Goal: Information Seeking & Learning: Learn about a topic

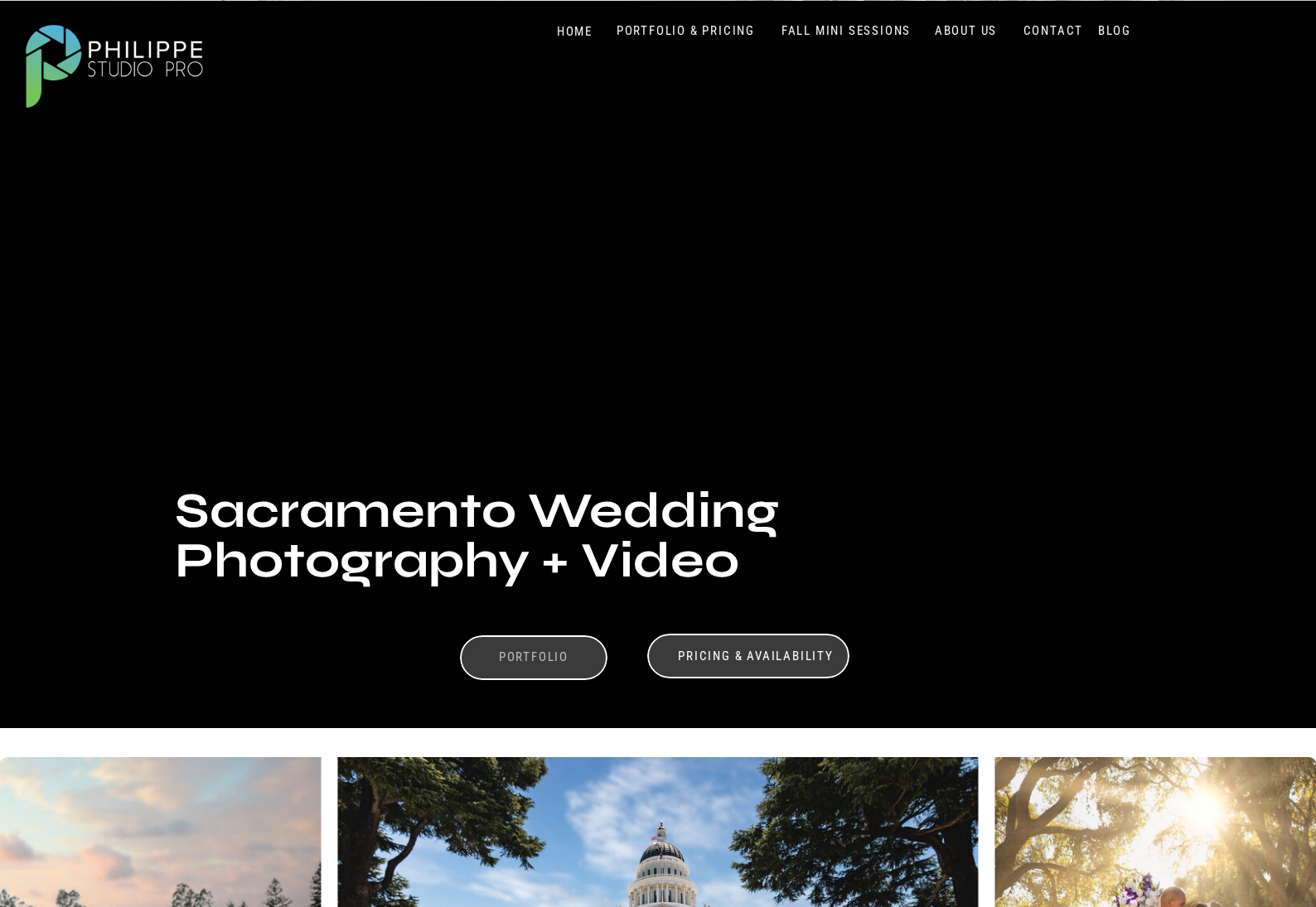
click at [477, 651] on h3 "Portfolio" at bounding box center [534, 659] width 115 height 20
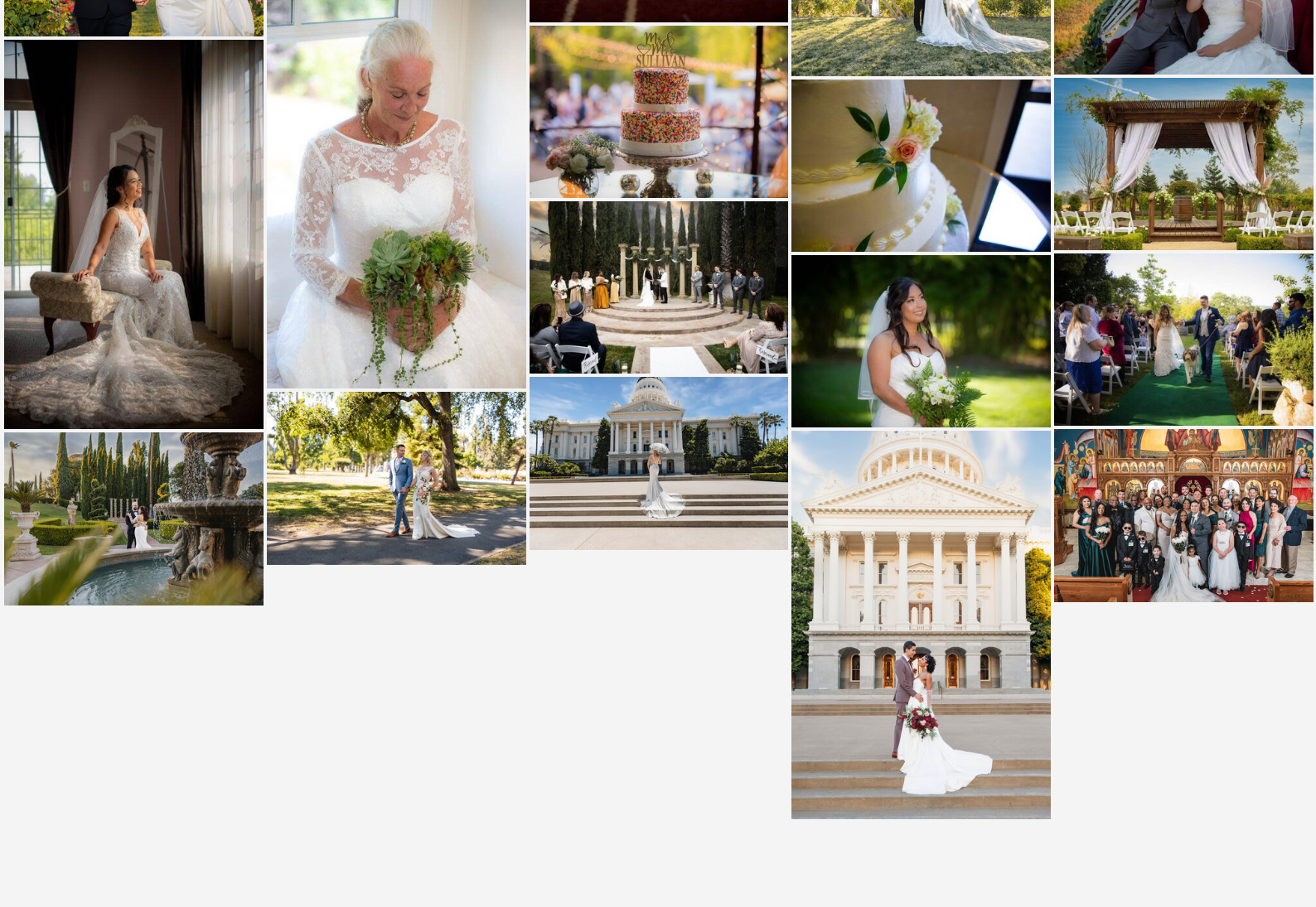
scroll to position [3682, 0]
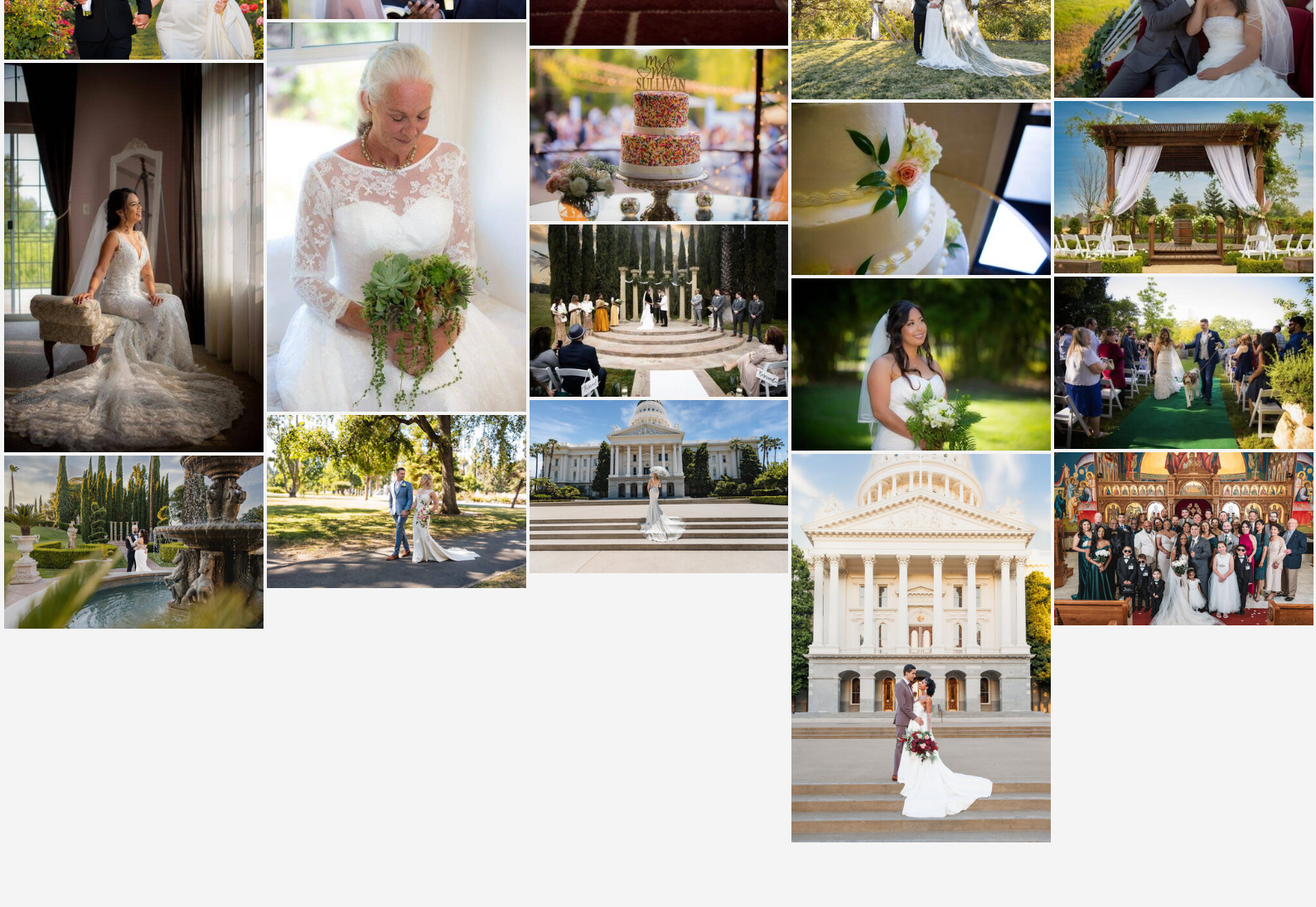
click at [883, 719] on img at bounding box center [922, 647] width 260 height 389
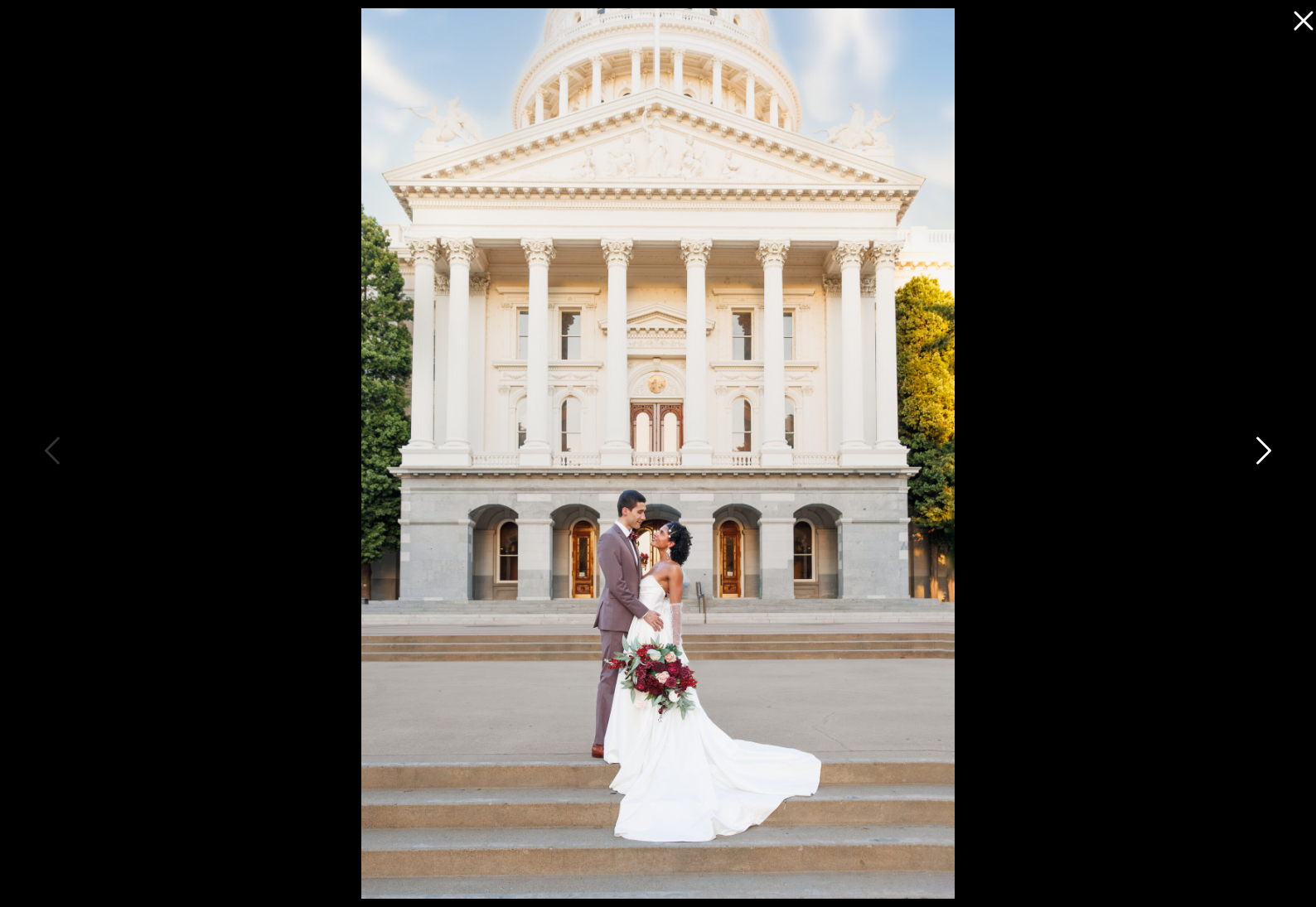
click at [1264, 447] on icon at bounding box center [1262, 454] width 41 height 50
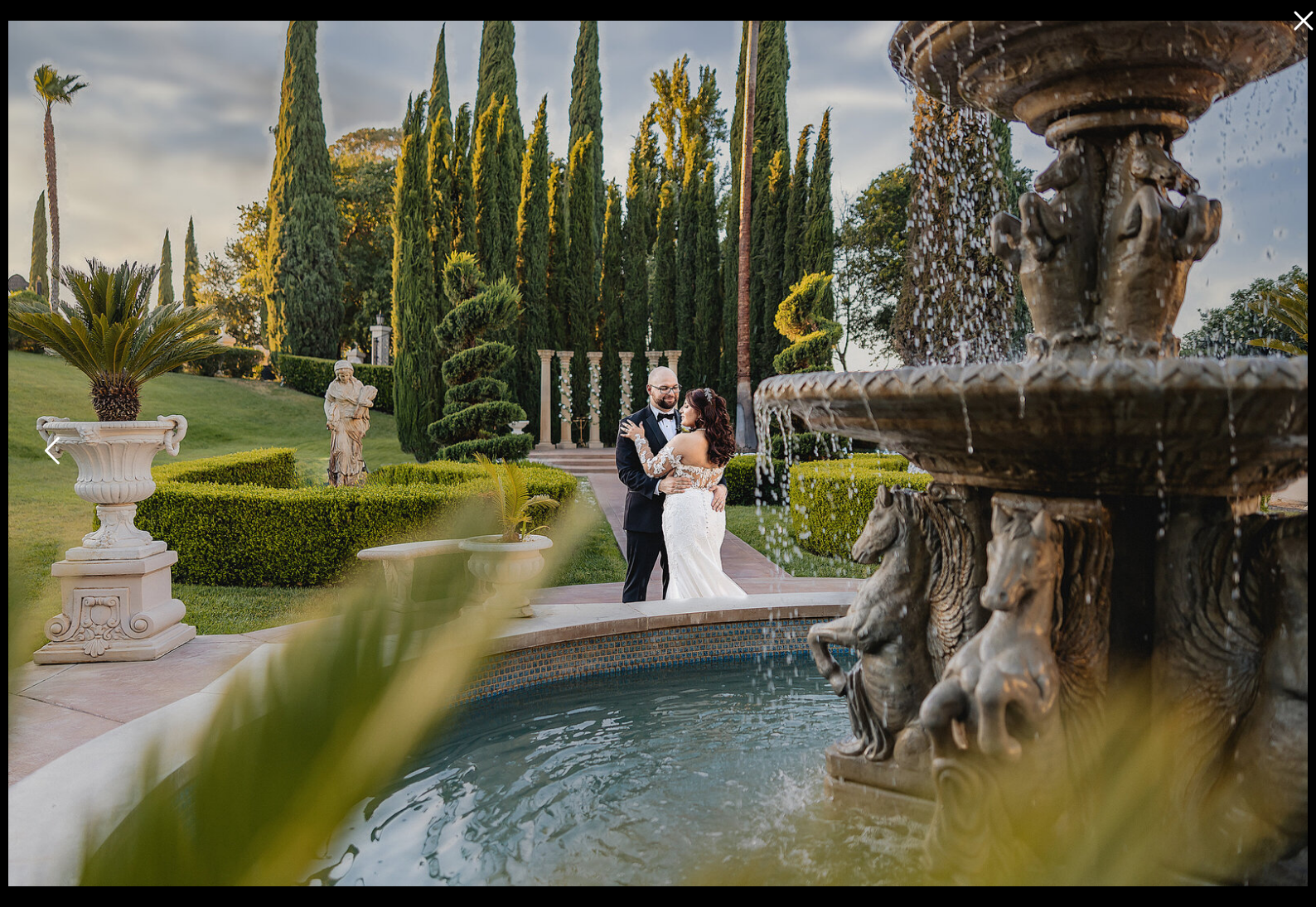
click at [1264, 447] on img at bounding box center [658, 454] width 1300 height 867
click at [1272, 453] on img at bounding box center [658, 454] width 1300 height 867
click at [62, 446] on icon at bounding box center [54, 454] width 41 height 50
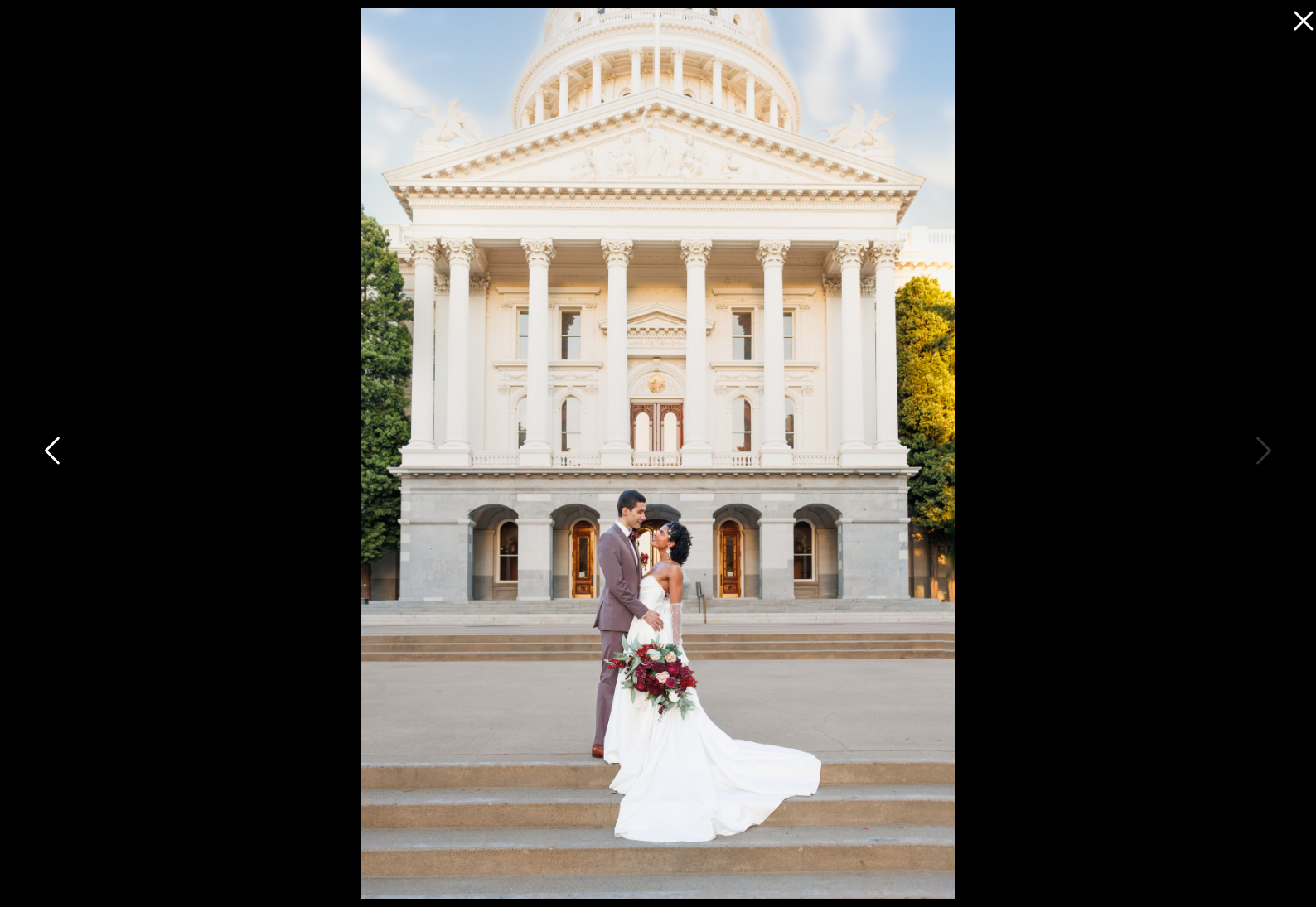
click at [62, 446] on icon at bounding box center [54, 454] width 41 height 50
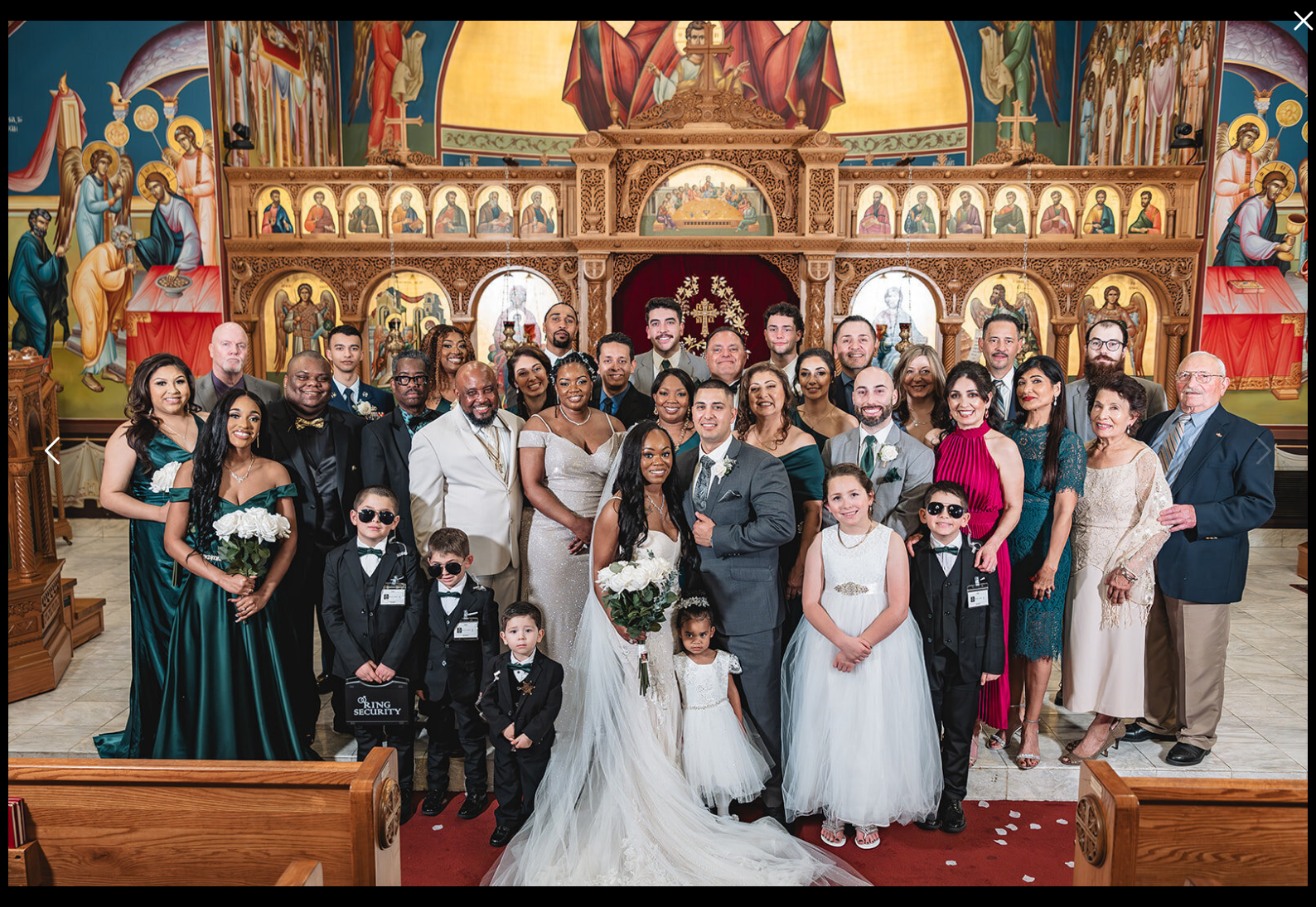
click at [62, 446] on icon at bounding box center [54, 454] width 41 height 50
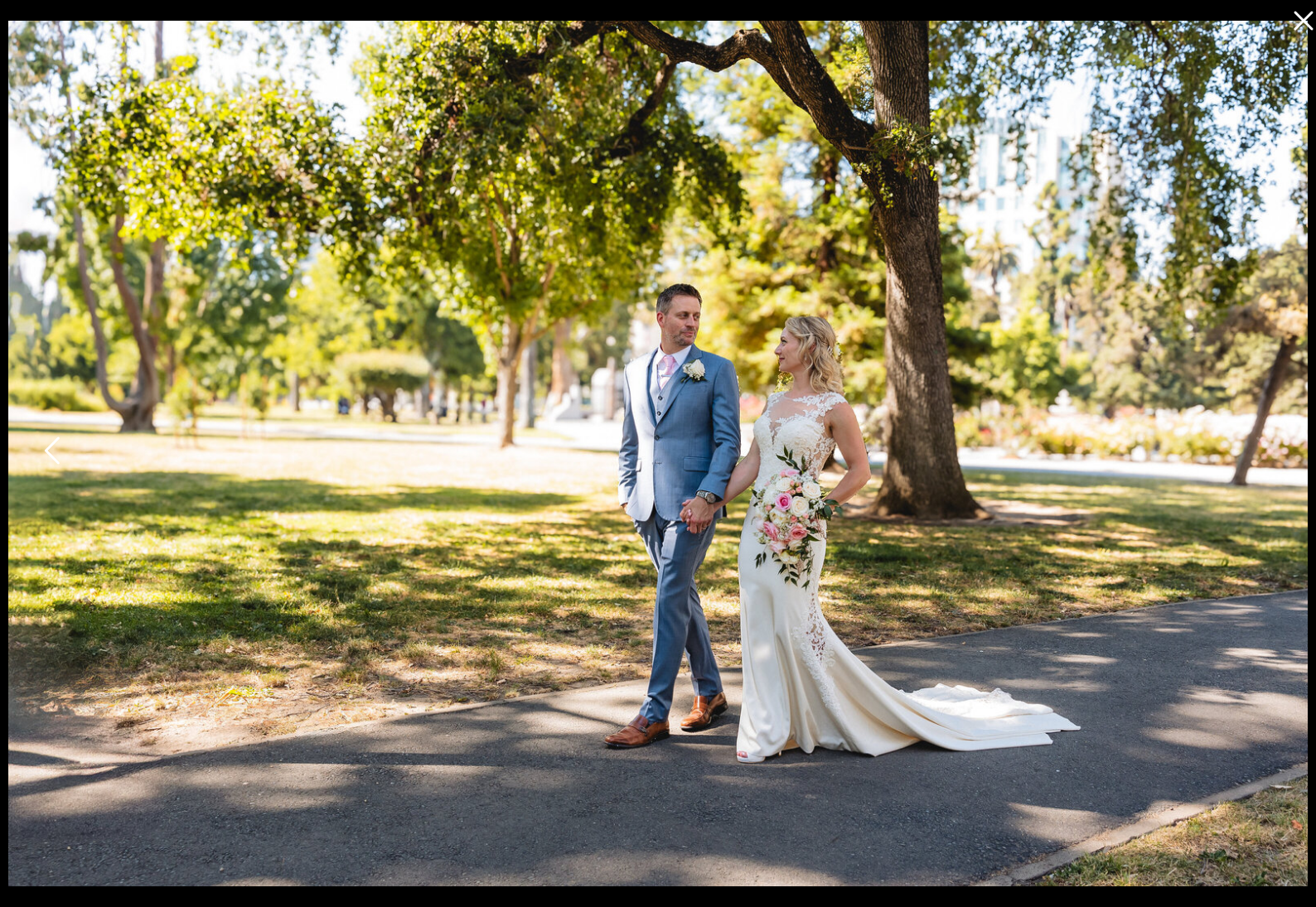
click at [62, 446] on icon at bounding box center [54, 454] width 41 height 50
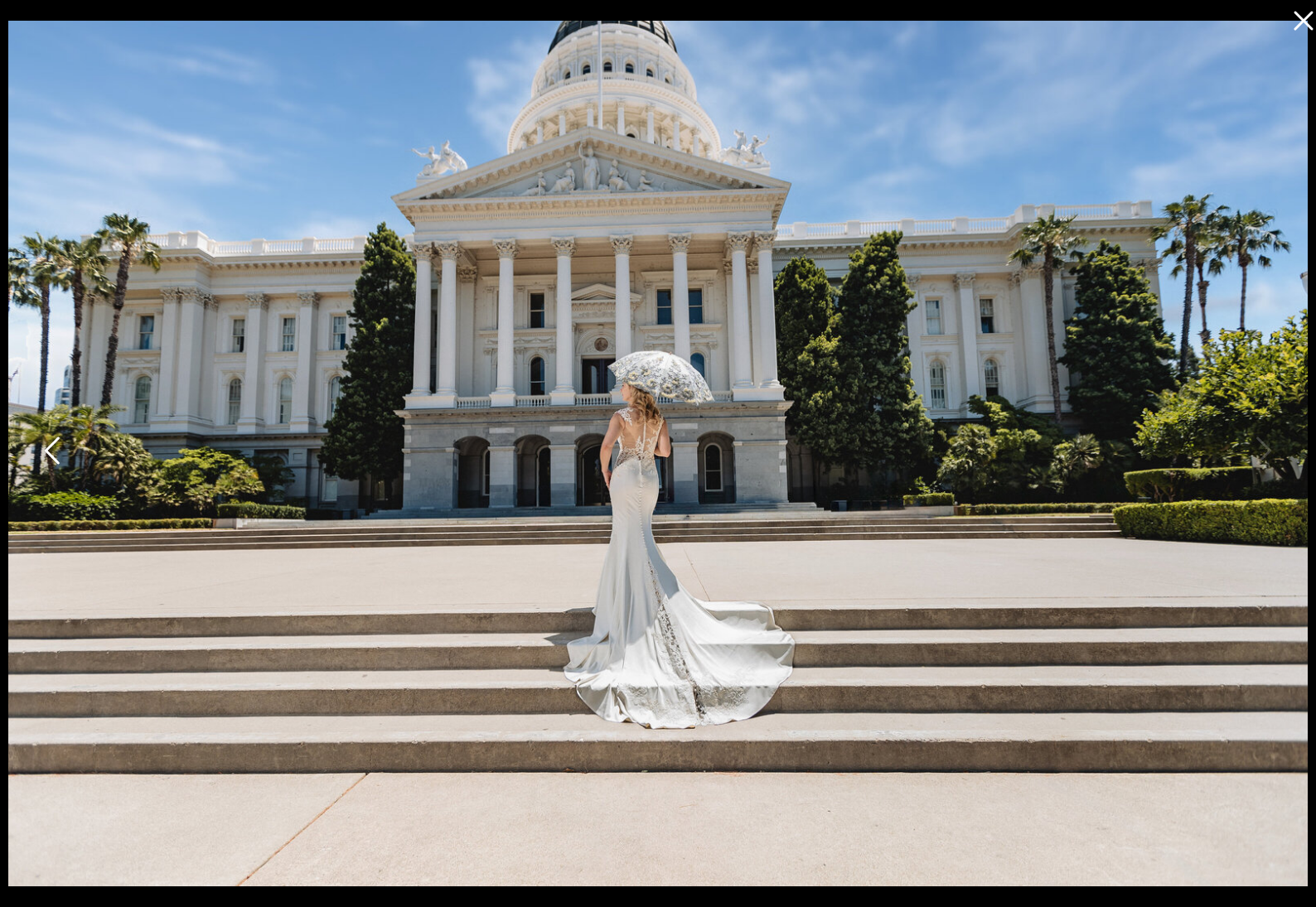
click at [62, 446] on icon at bounding box center [54, 454] width 41 height 50
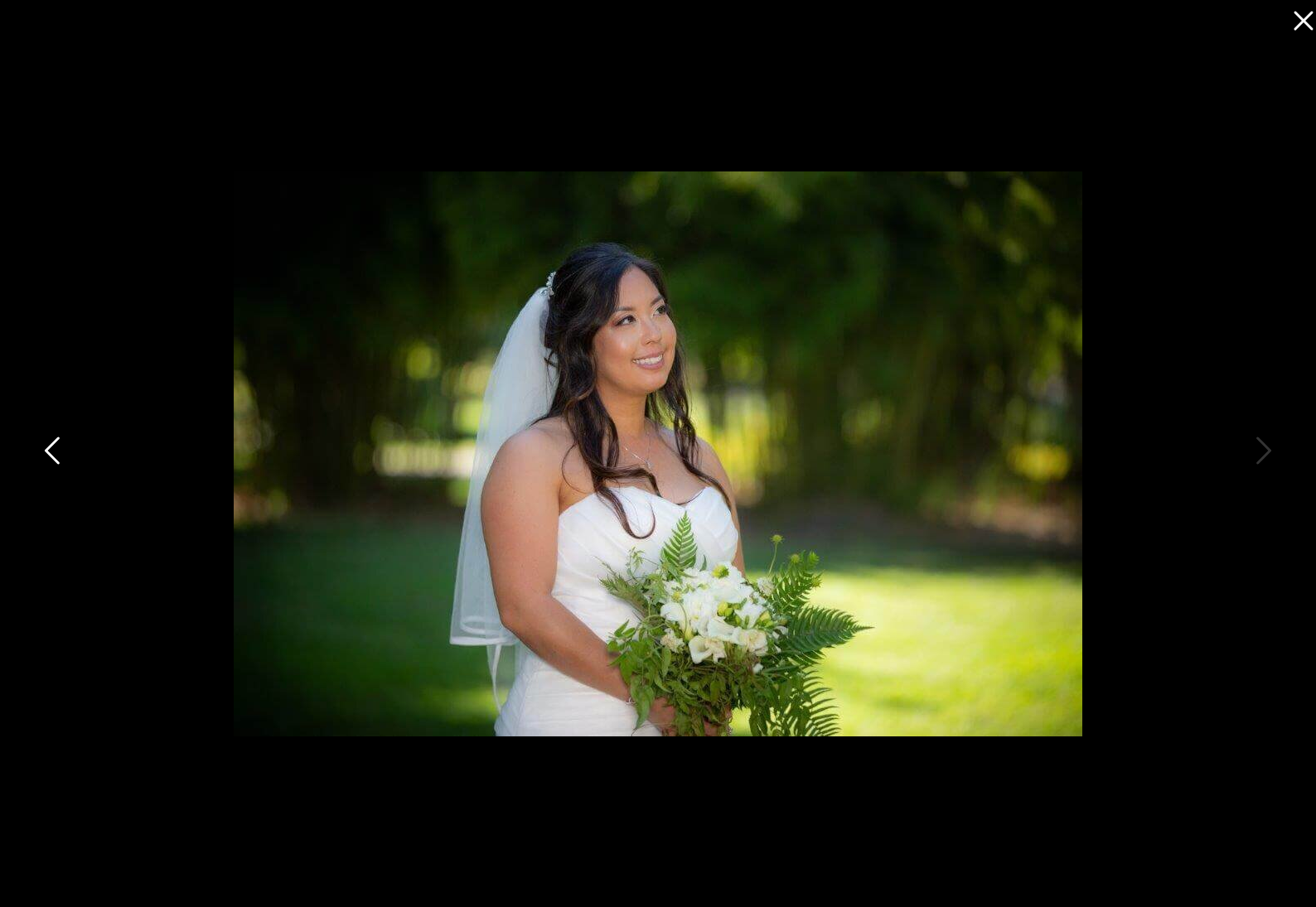
click at [62, 446] on icon at bounding box center [54, 454] width 41 height 50
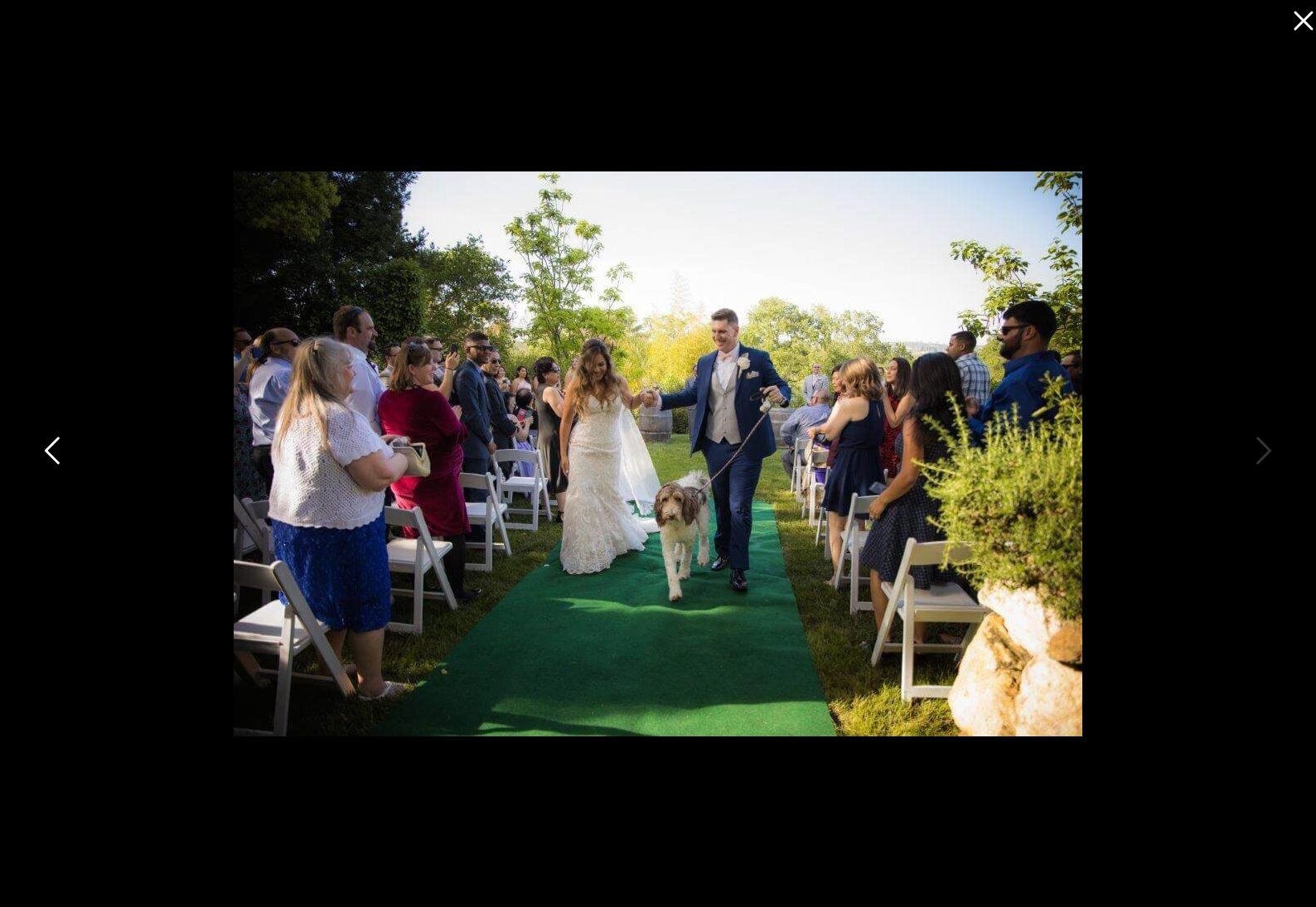
click at [62, 446] on icon at bounding box center [54, 454] width 41 height 50
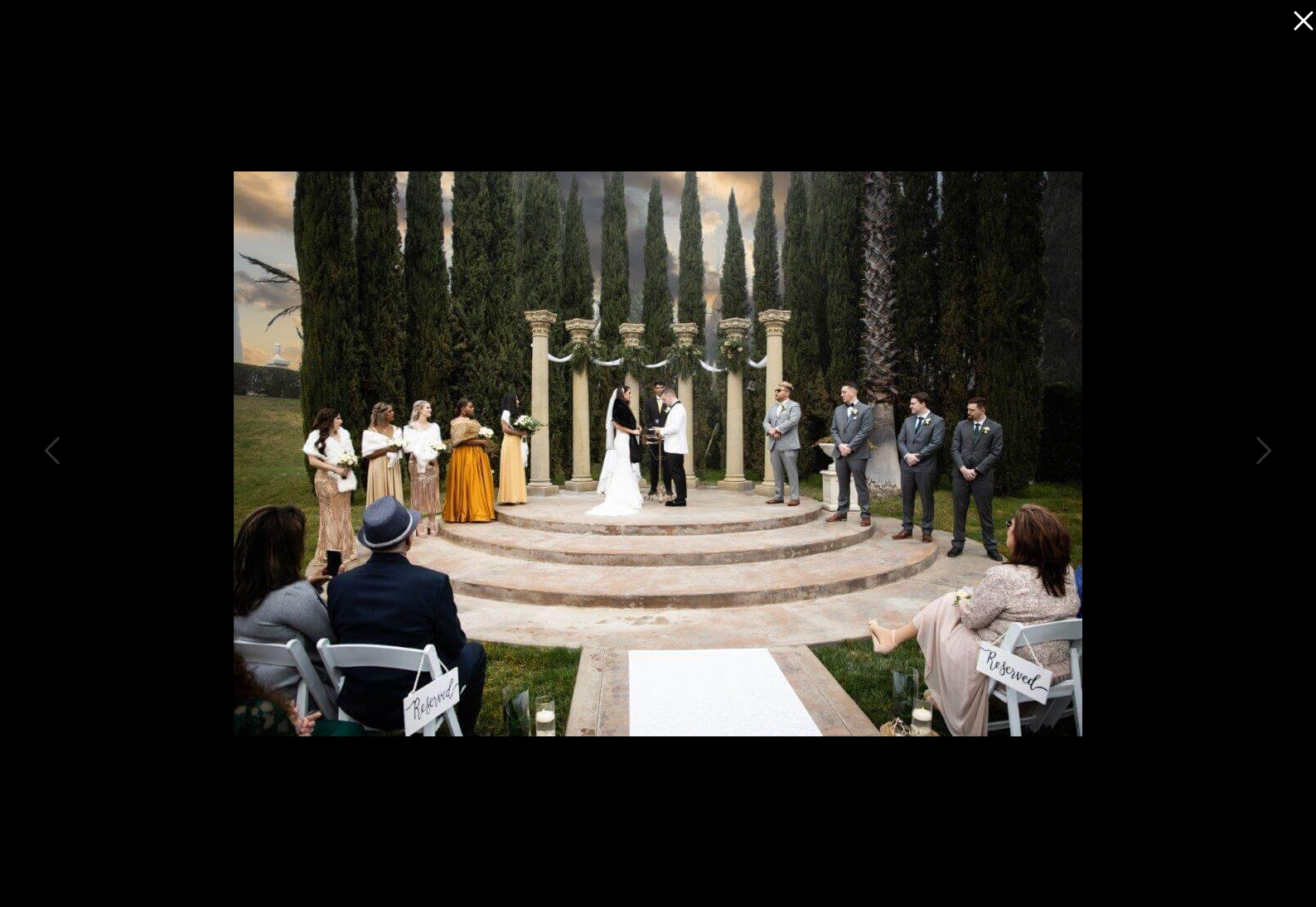
click at [1305, 23] on icon at bounding box center [1303, 21] width 19 height 19
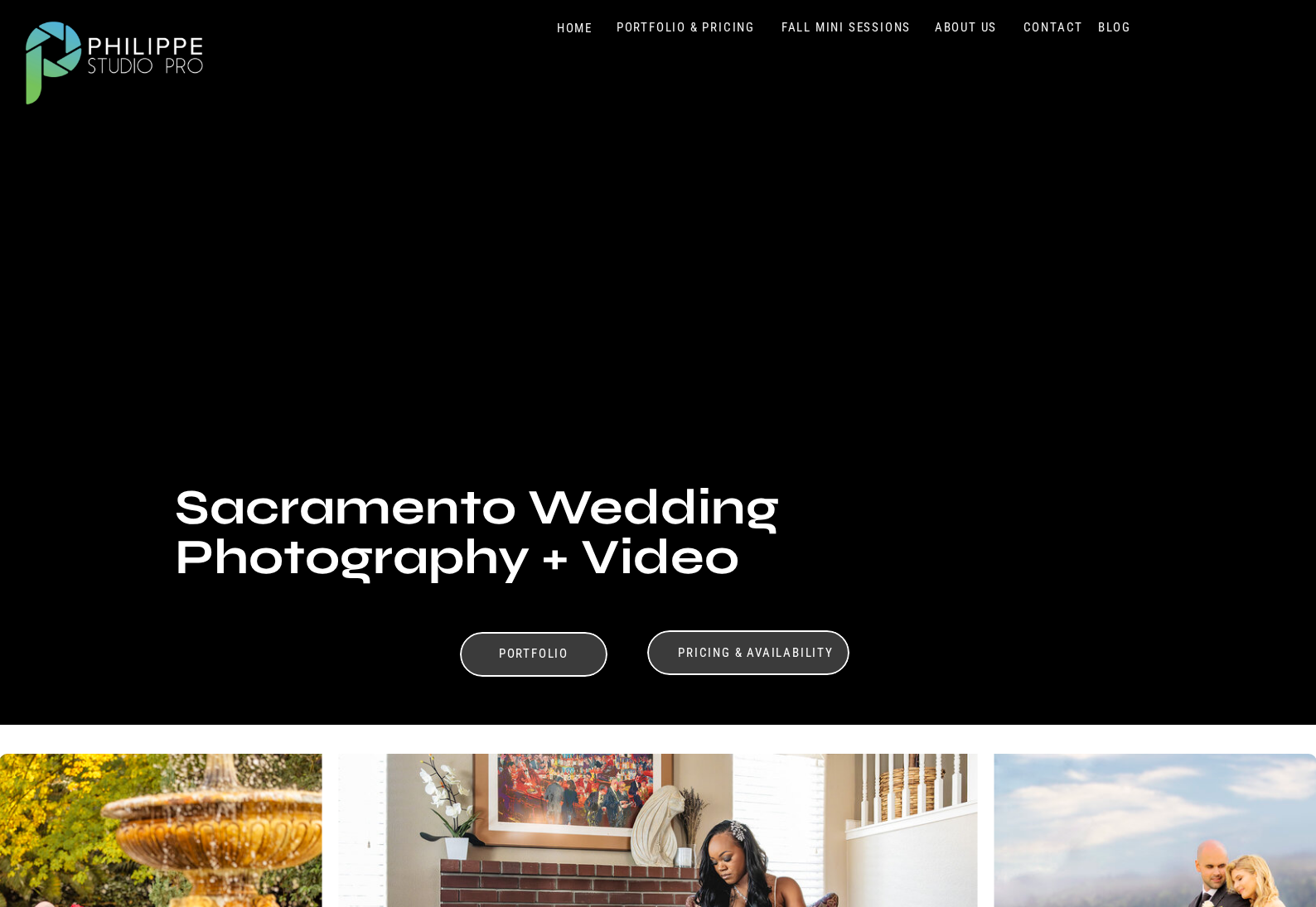
scroll to position [0, 0]
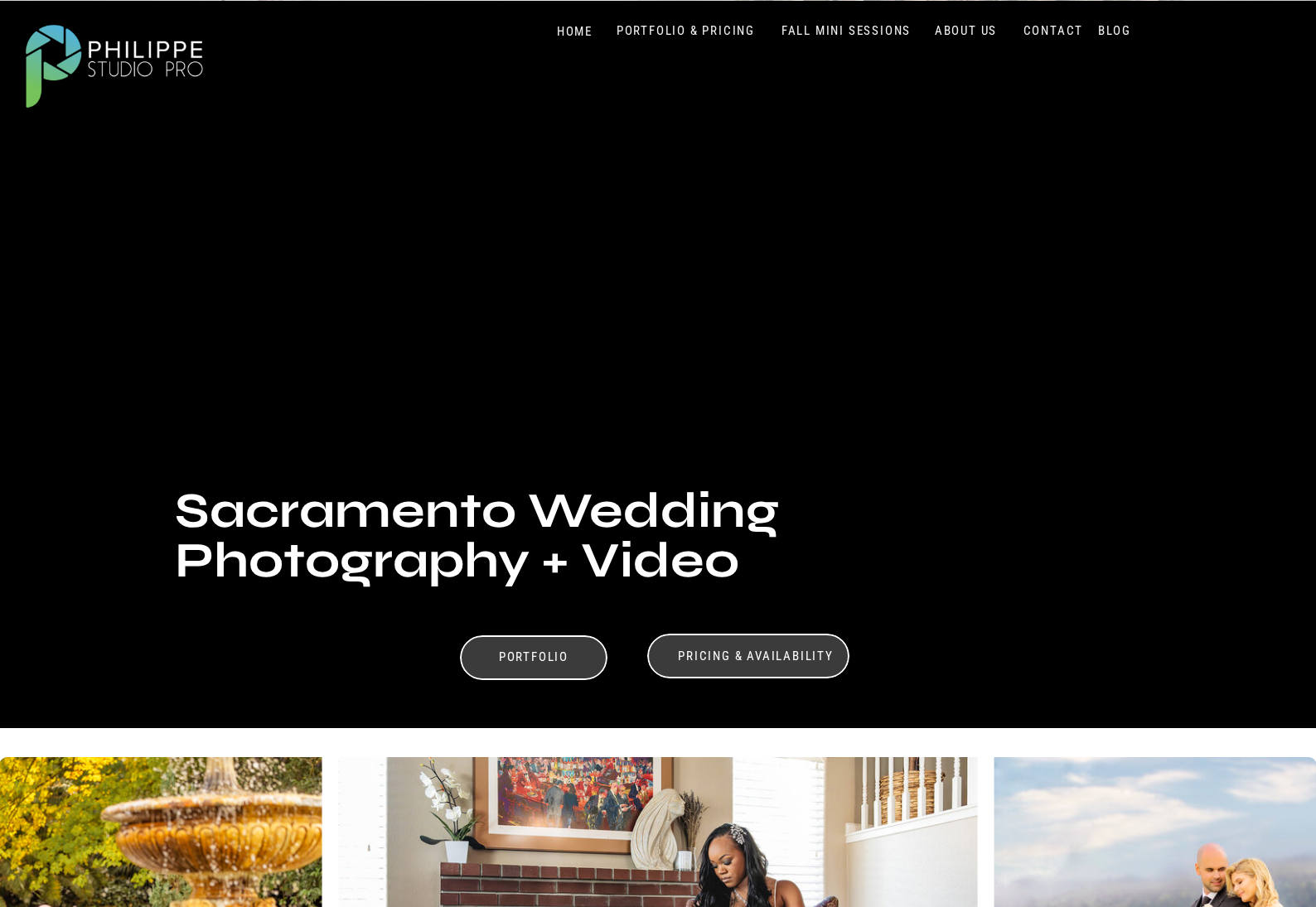
click at [699, 31] on nav "PORTFOLIO & PRICING" at bounding box center [685, 31] width 152 height 16
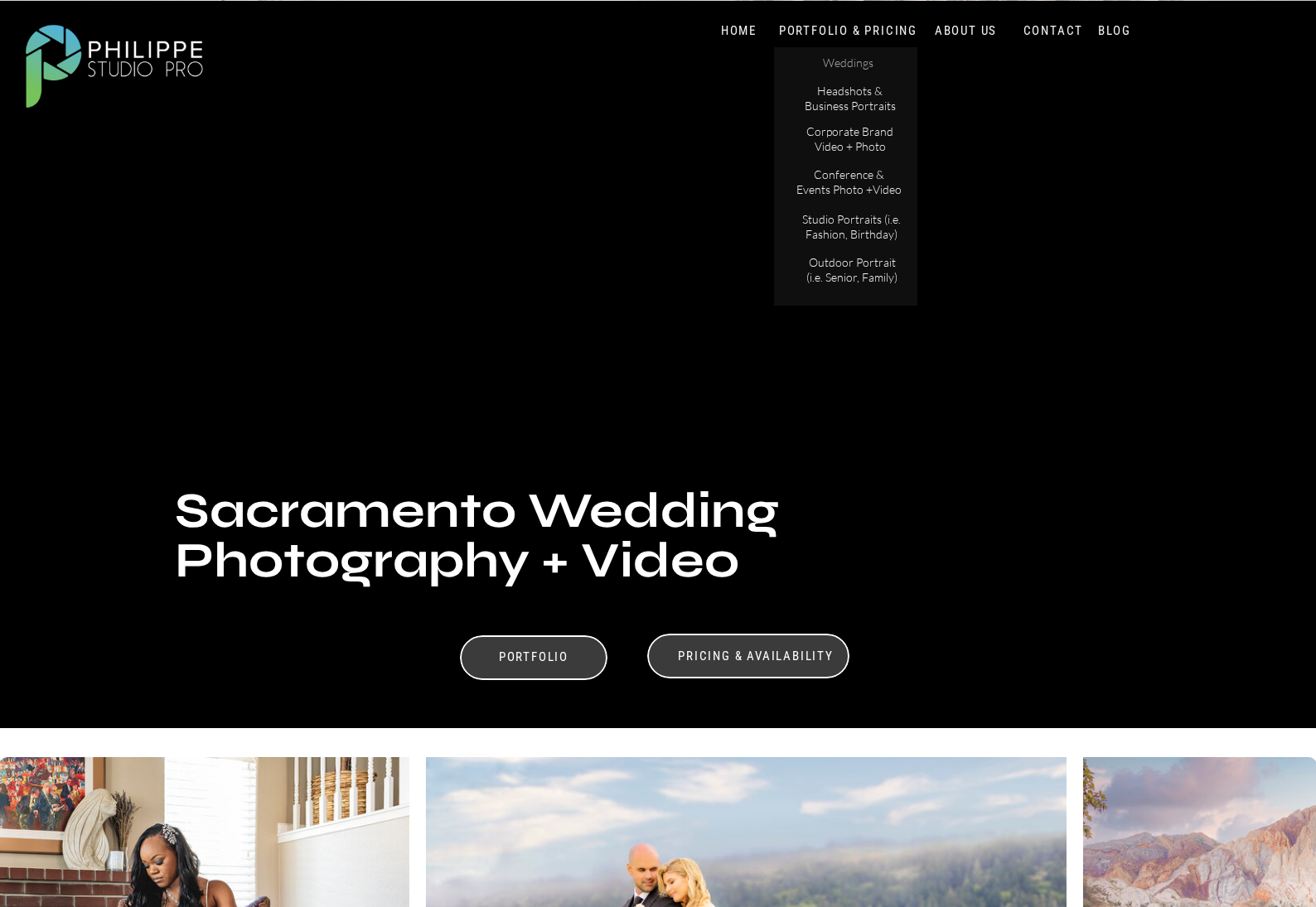
click at [846, 58] on p "Weddings" at bounding box center [847, 64] width 93 height 17
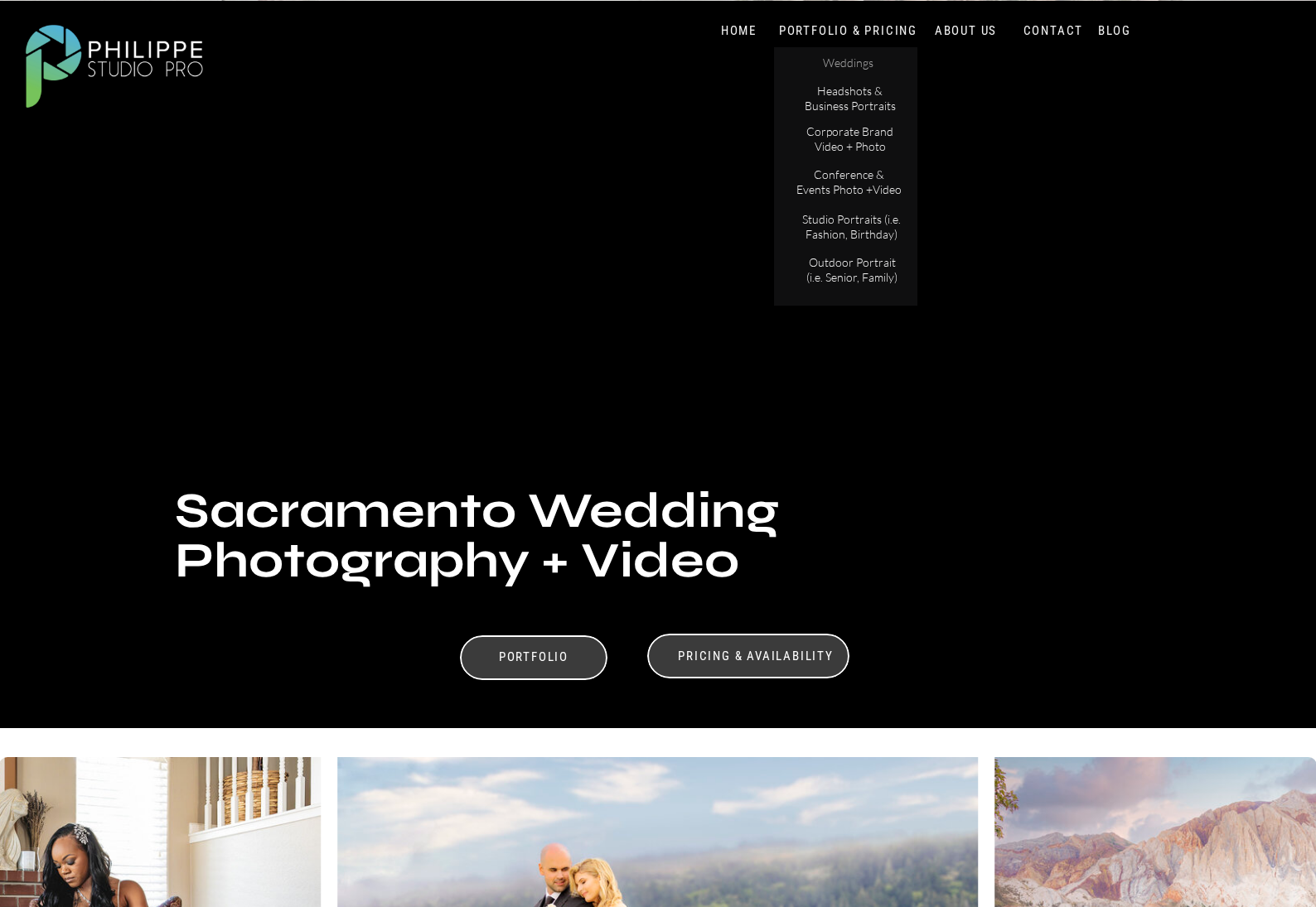
click at [849, 69] on p "Weddings" at bounding box center [847, 64] width 93 height 17
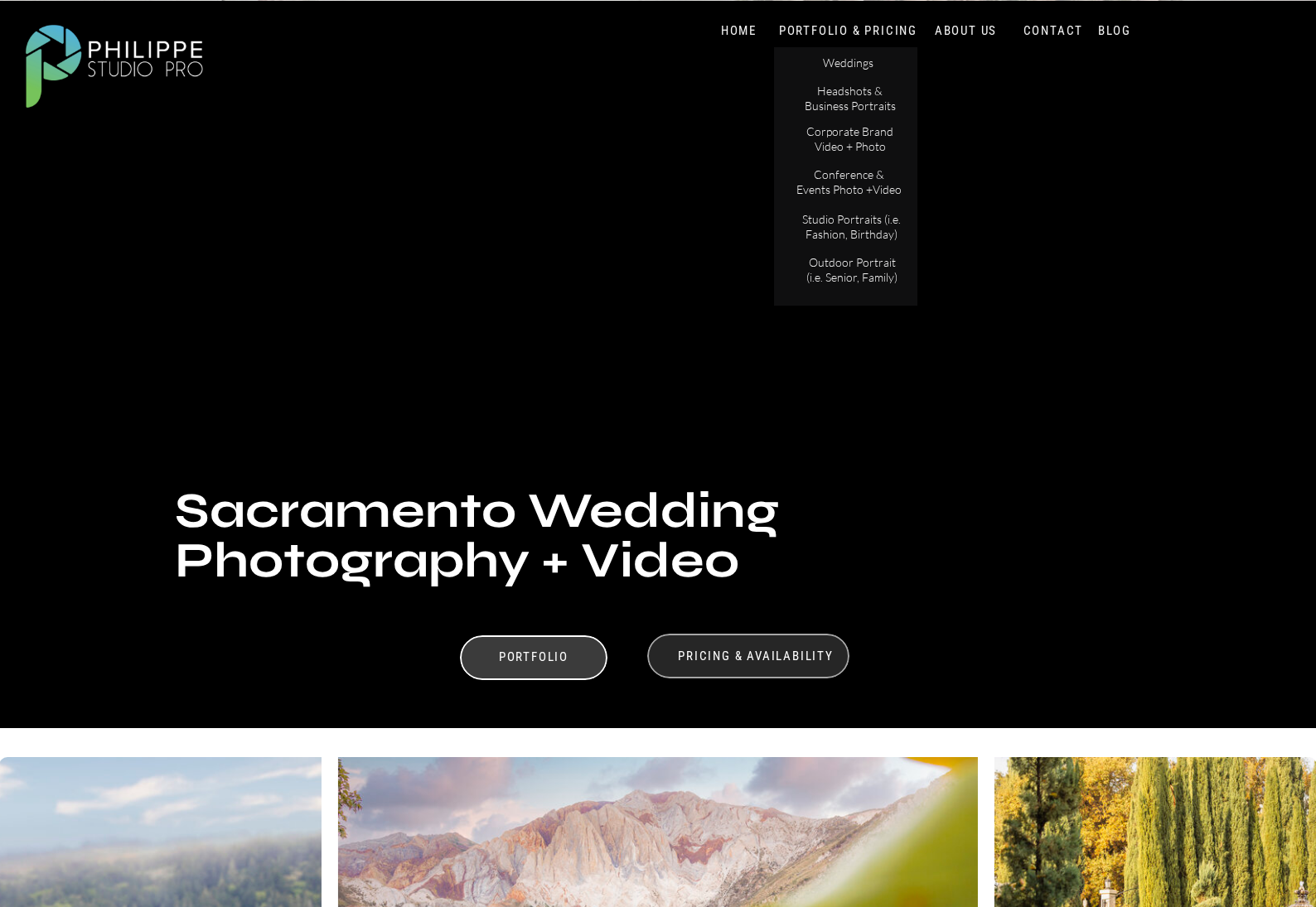
click at [703, 665] on div at bounding box center [748, 657] width 202 height 45
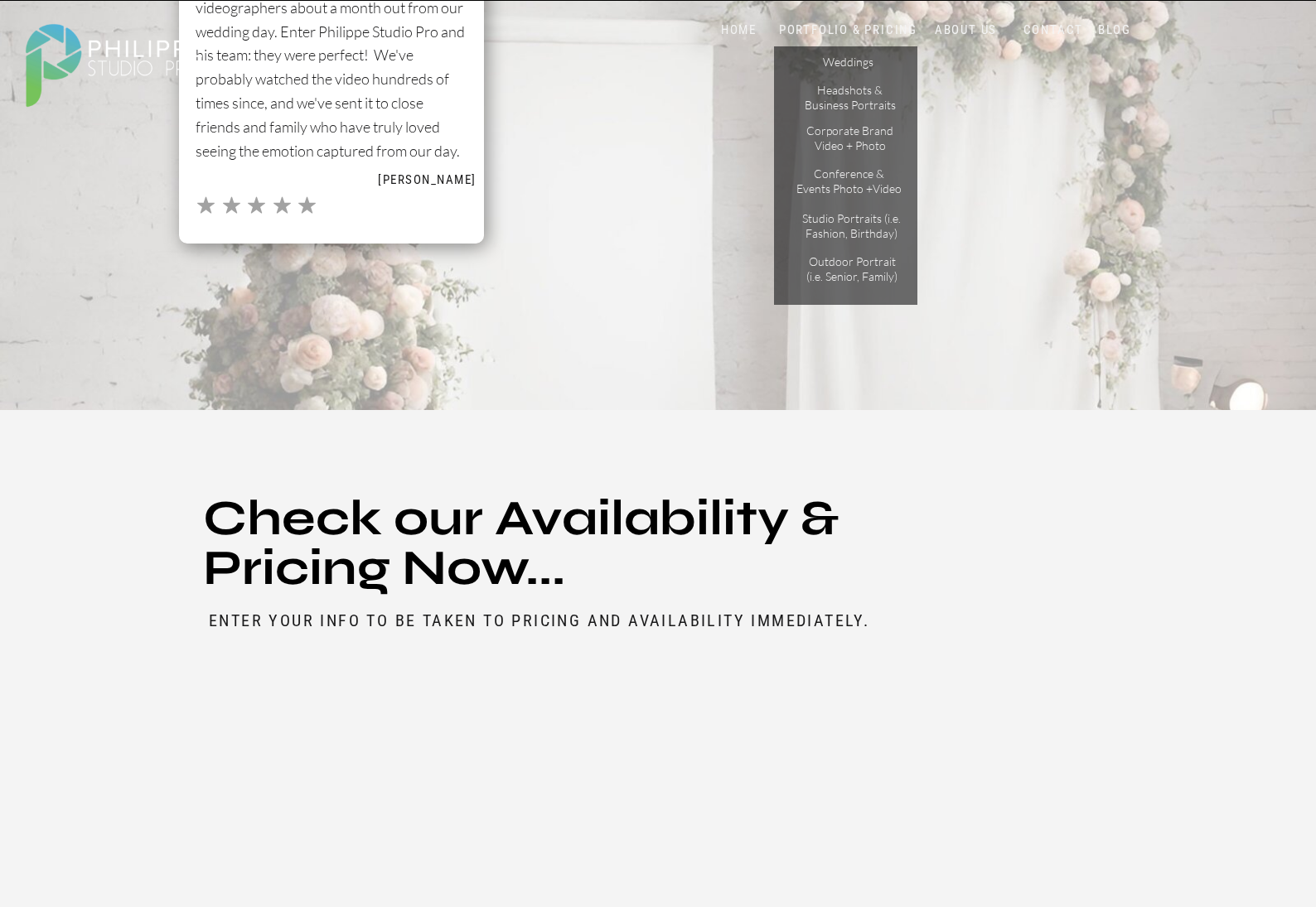
scroll to position [8241, 0]
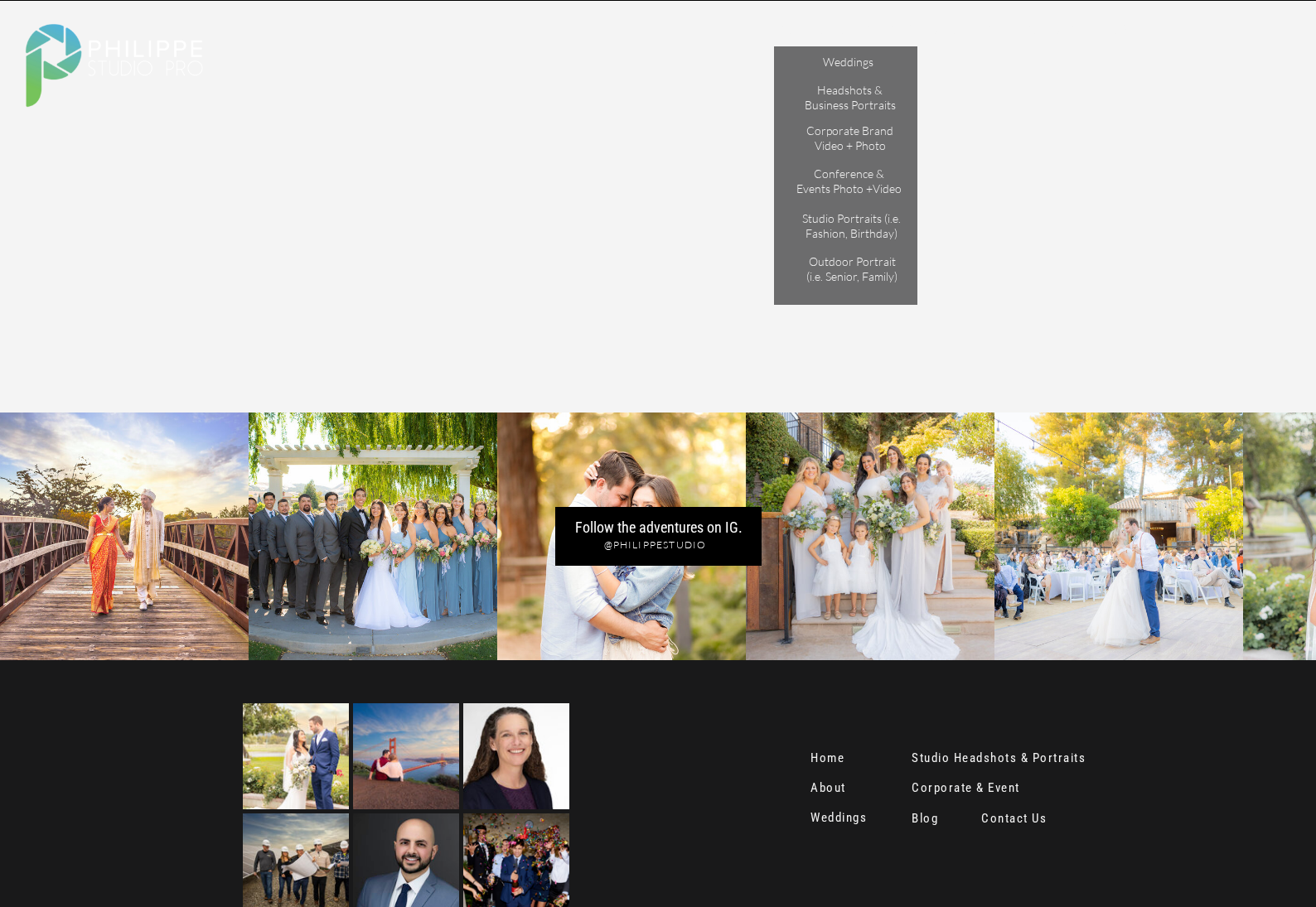
scroll to position [8537, 0]
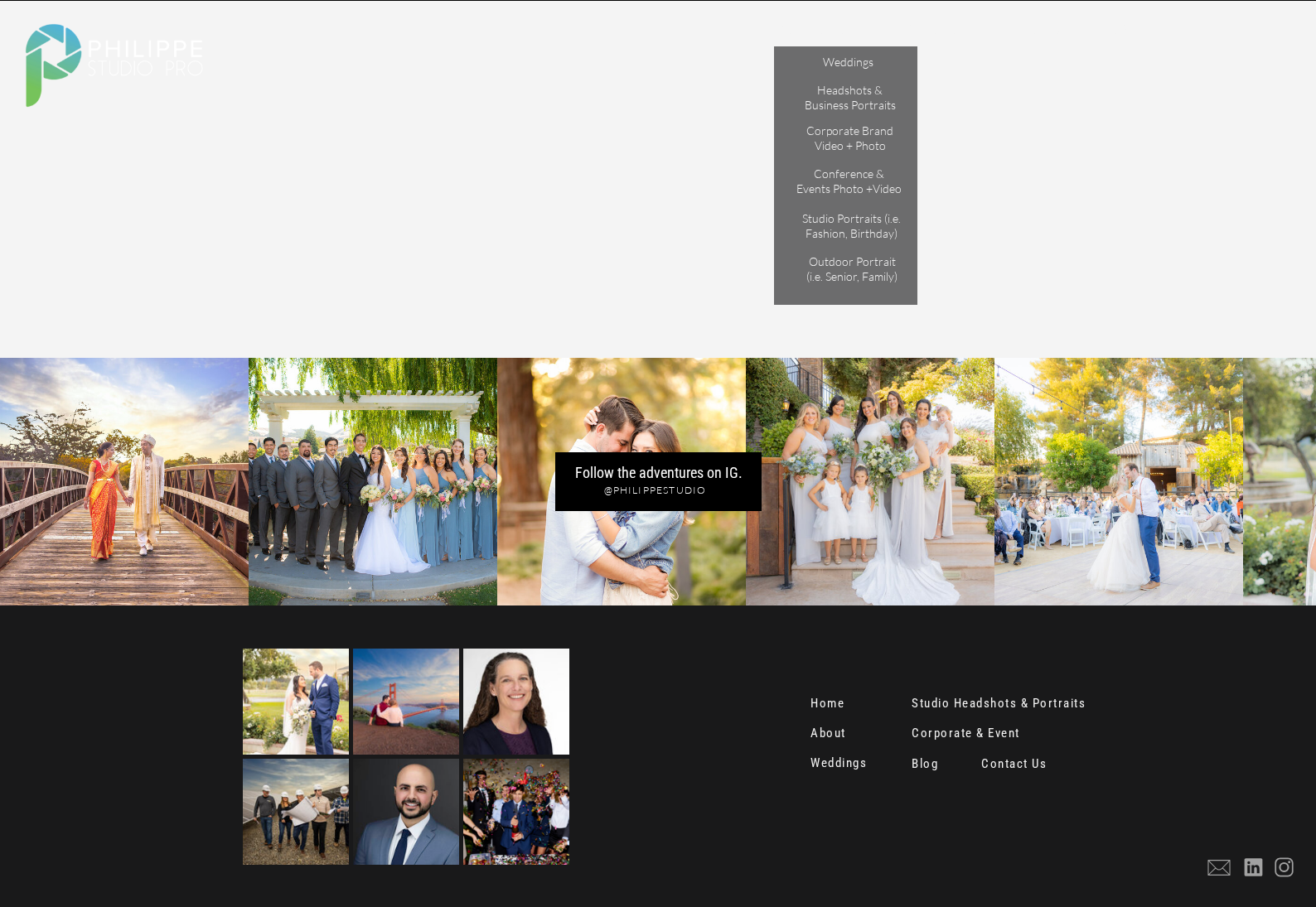
click at [822, 703] on nav "Home" at bounding box center [830, 705] width 40 height 17
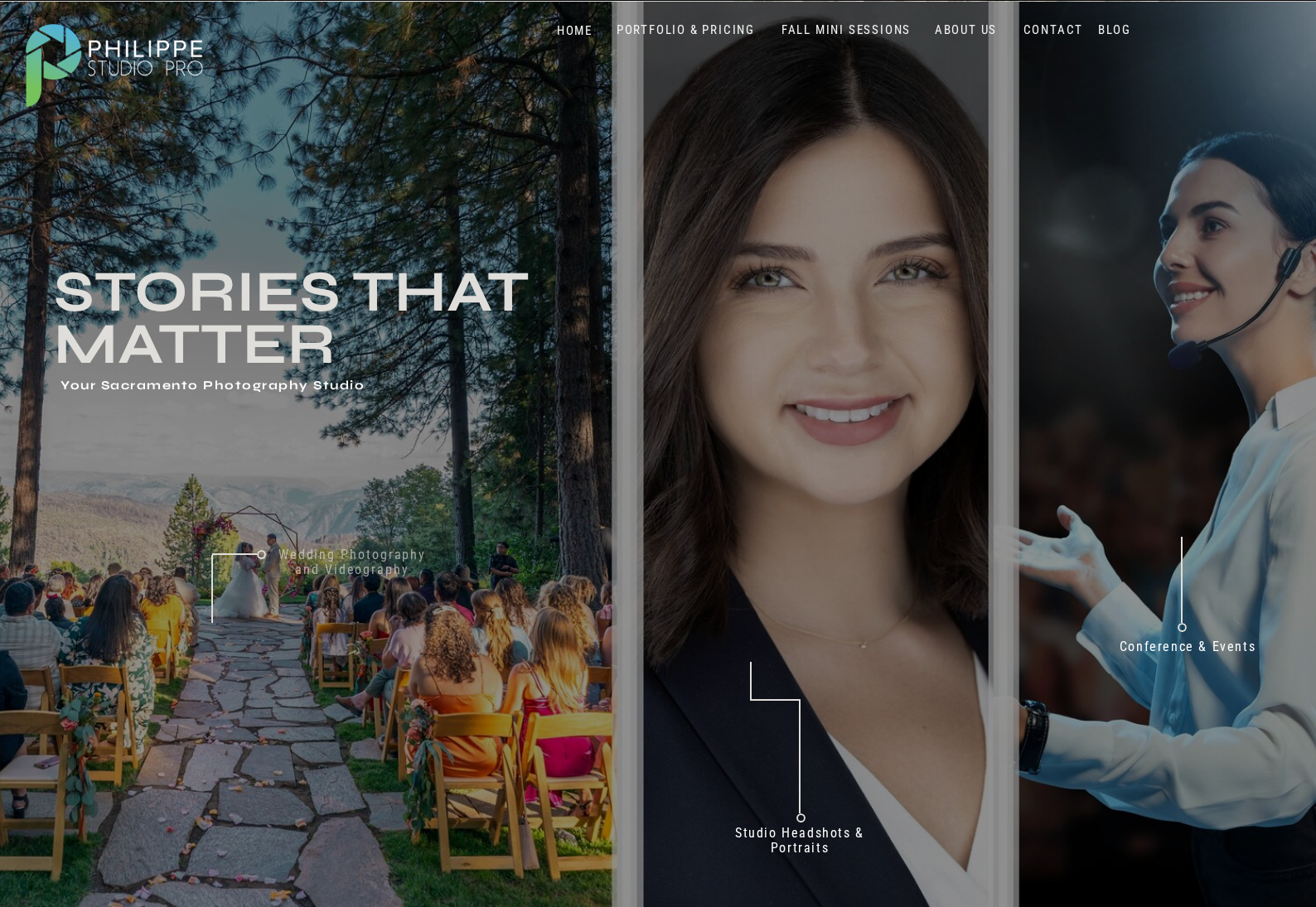
click at [336, 566] on nav "Wedding Photography and Videography" at bounding box center [352, 570] width 172 height 45
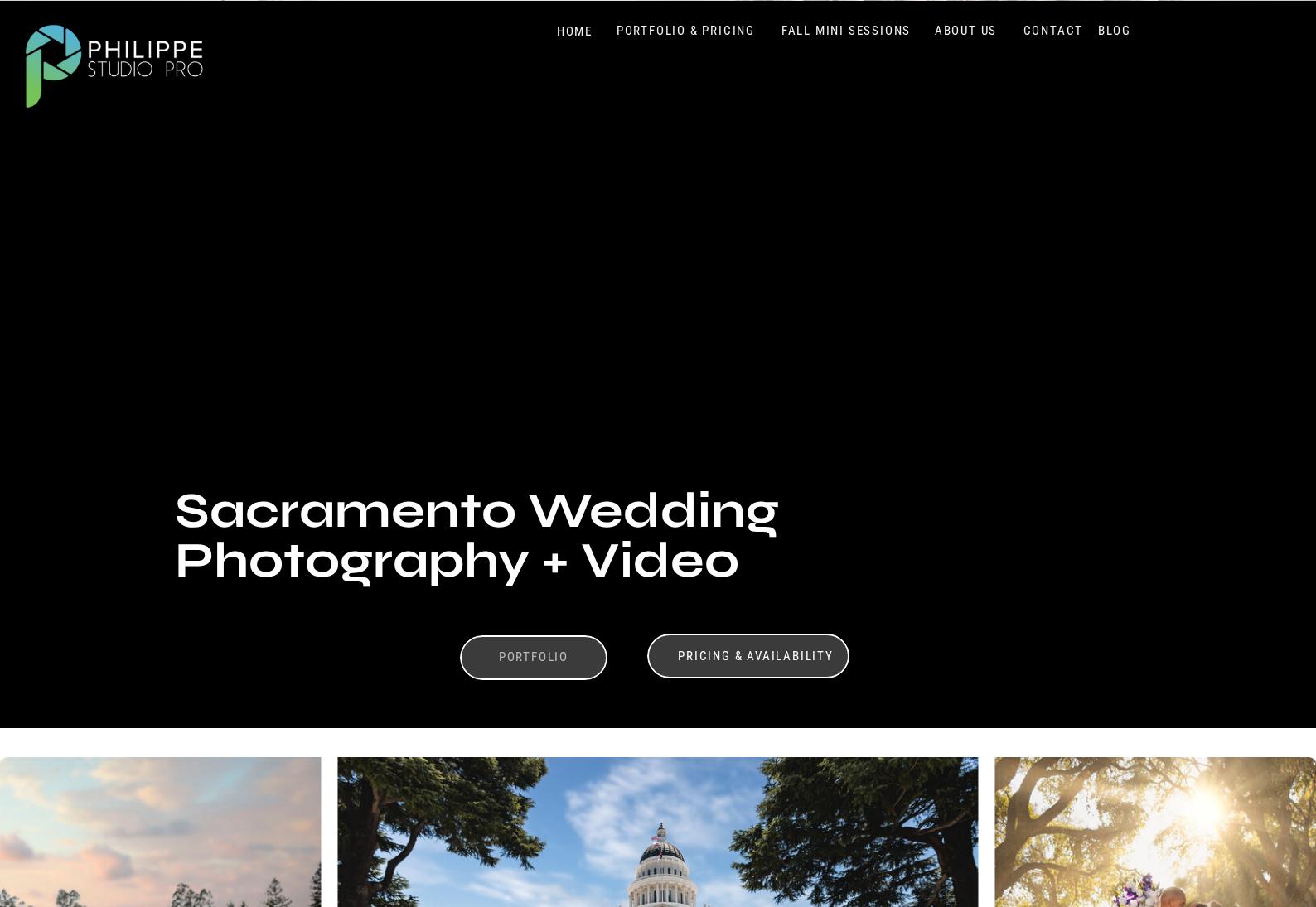
click at [489, 667] on h3 "Portfolio" at bounding box center [534, 659] width 115 height 20
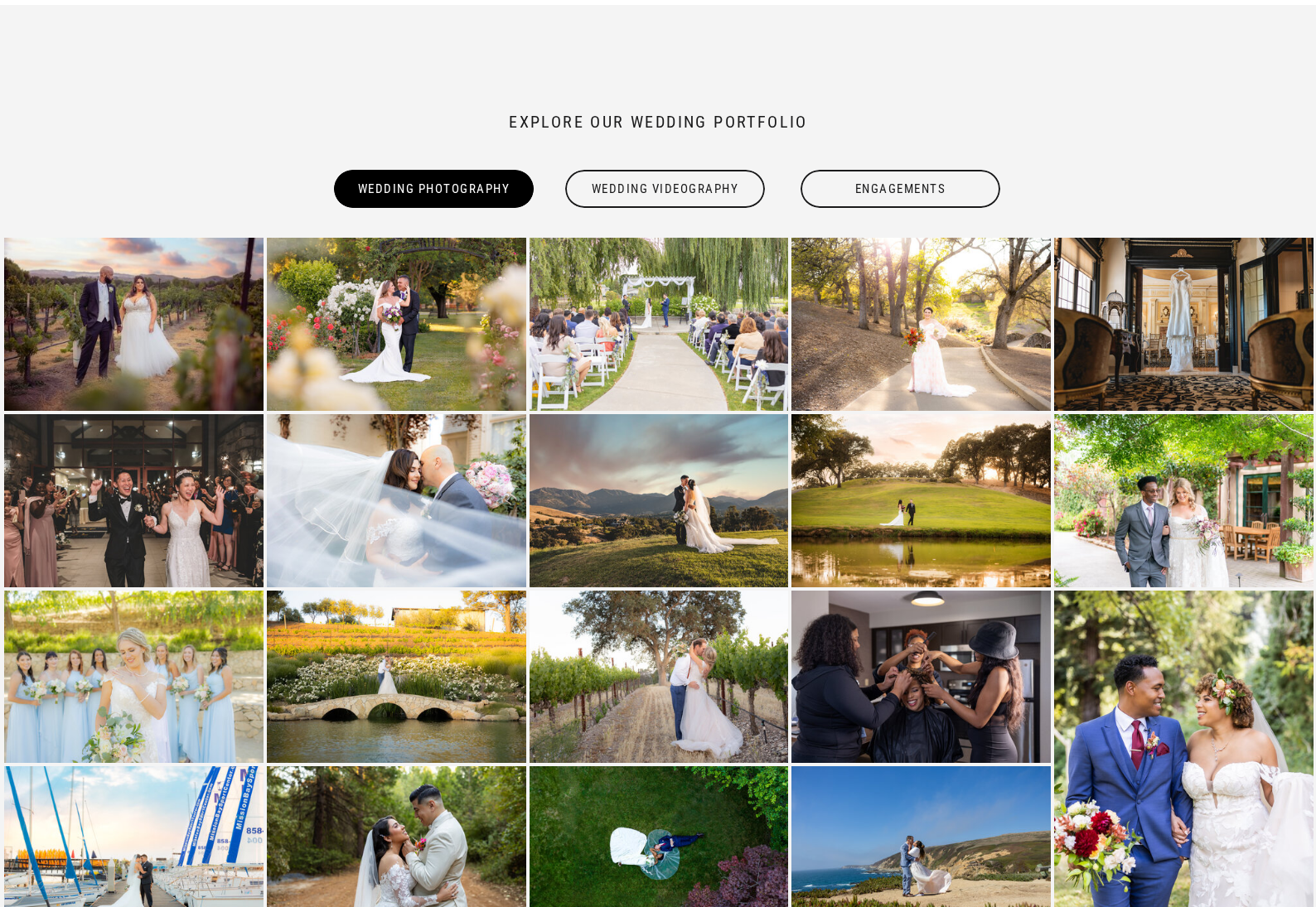
scroll to position [1358, 0]
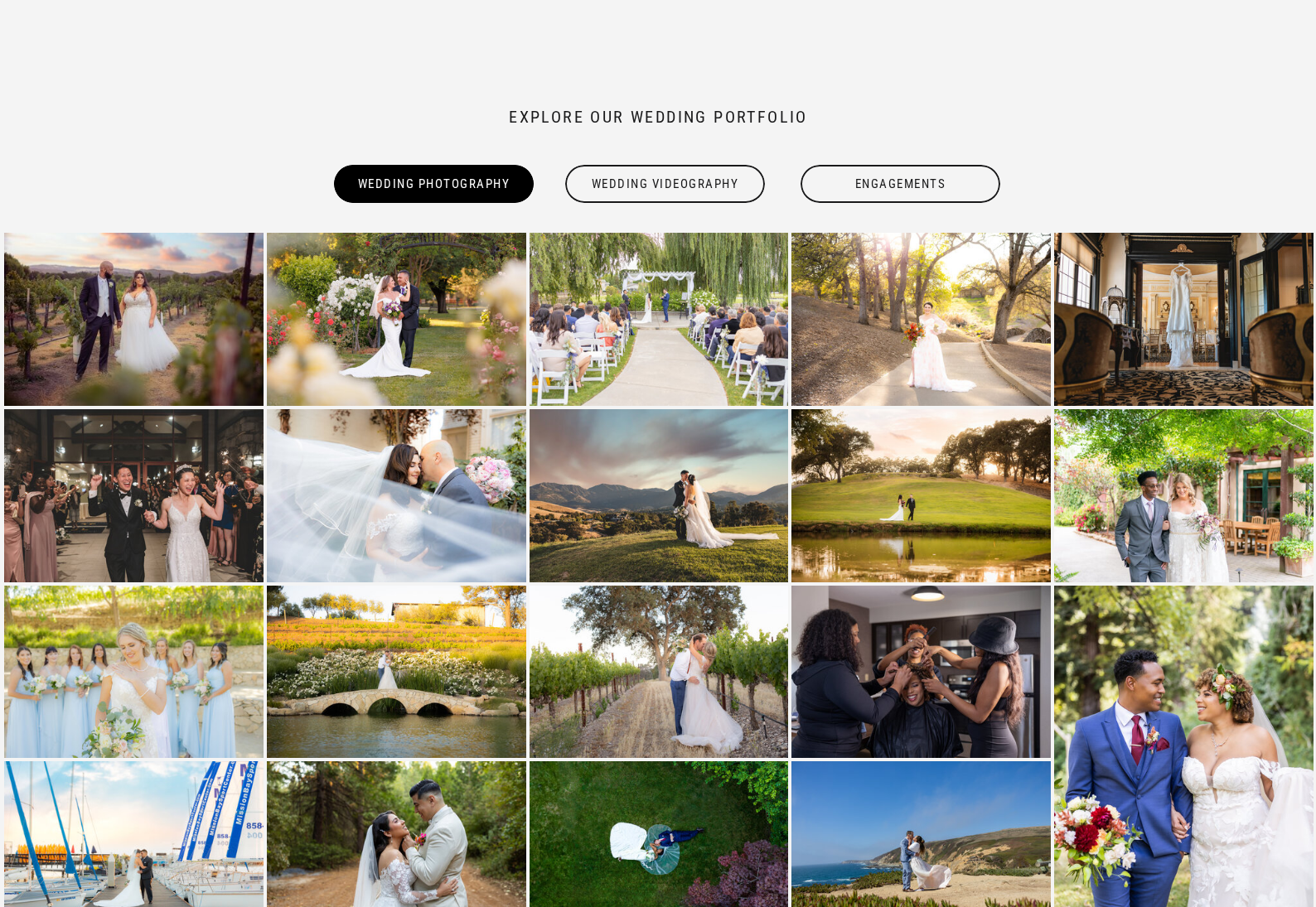
click at [631, 184] on div "Wedding Videography" at bounding box center [666, 183] width 203 height 39
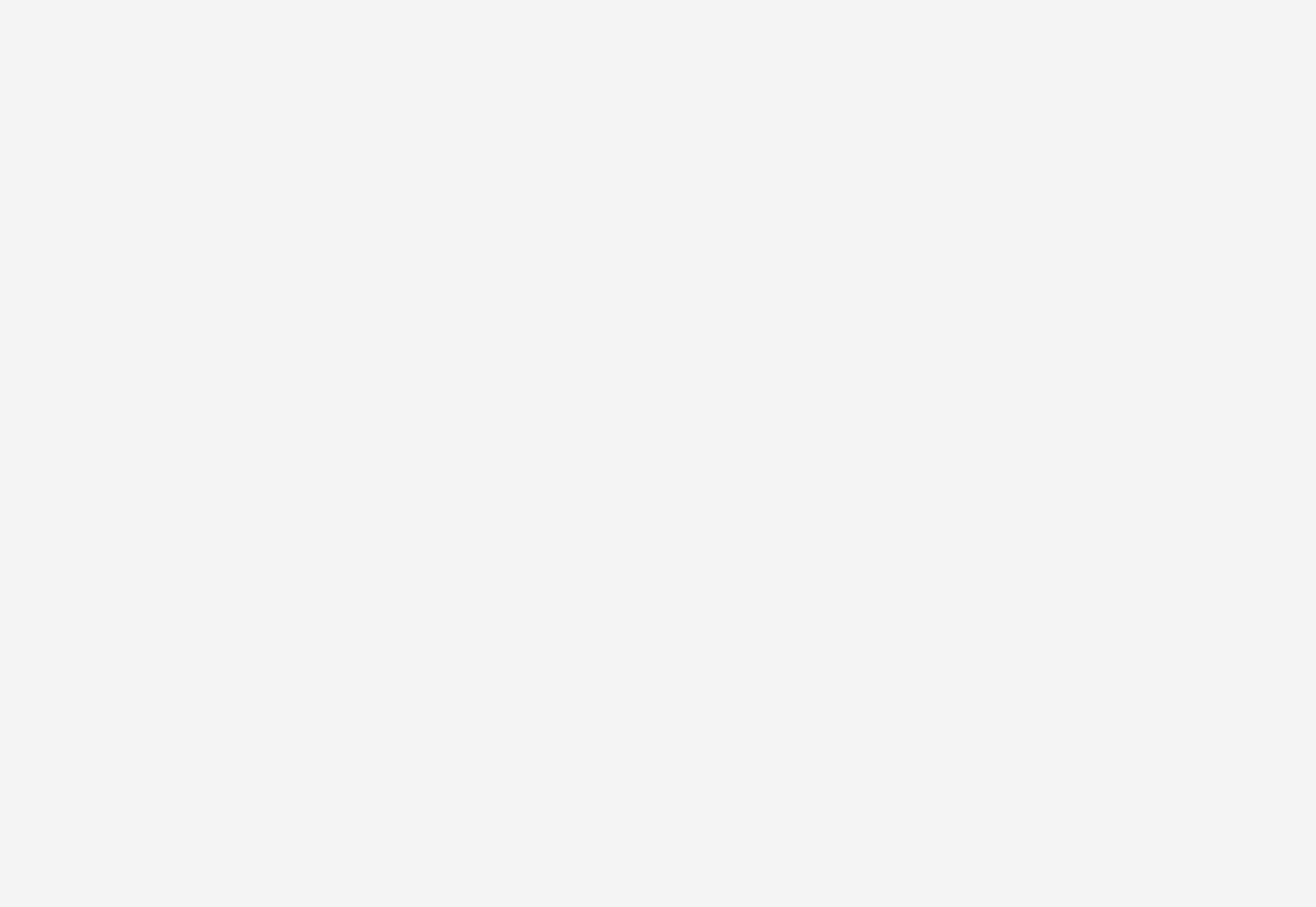
scroll to position [1880, 0]
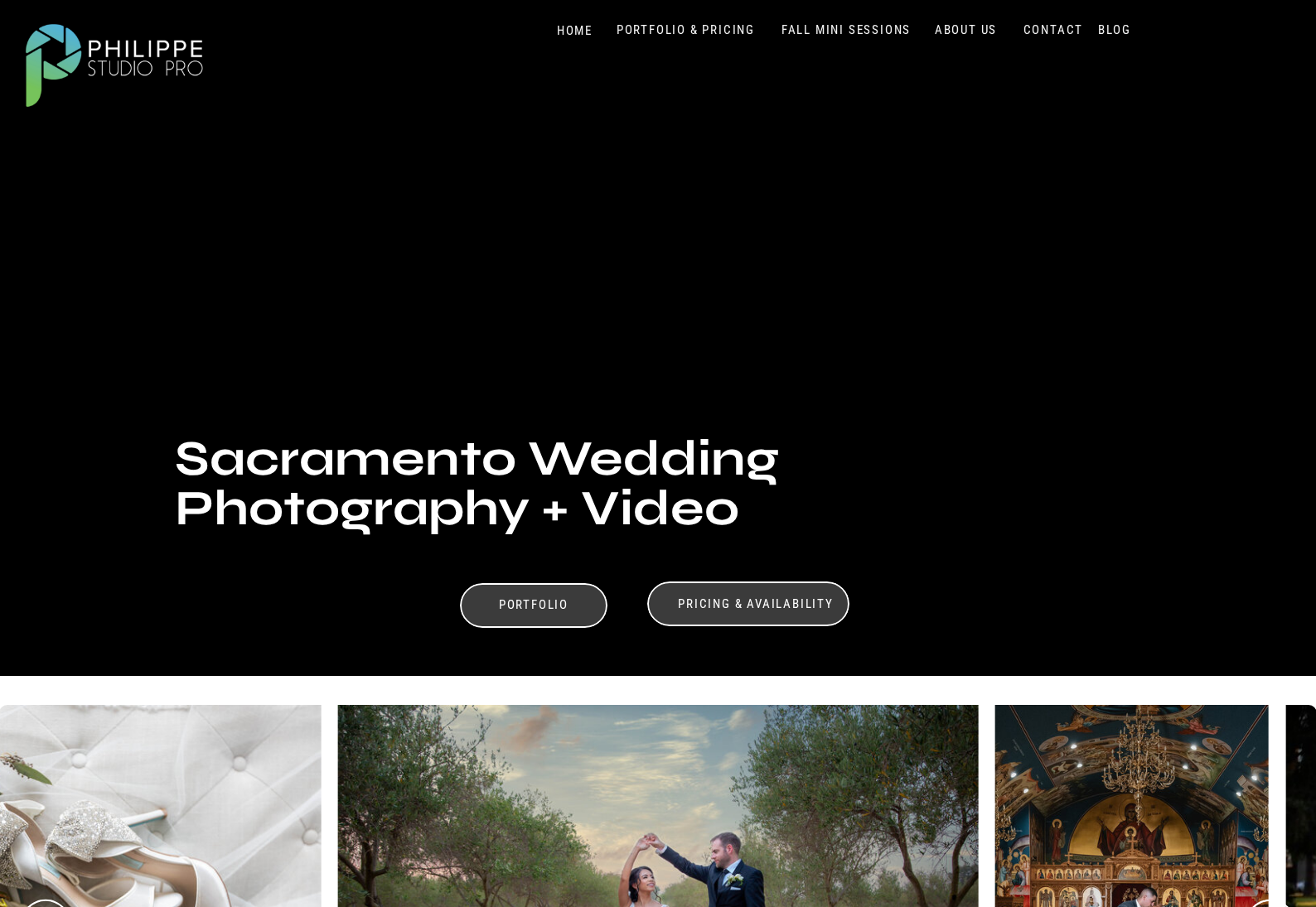
scroll to position [0, 0]
